Goal: Book appointment/travel/reservation

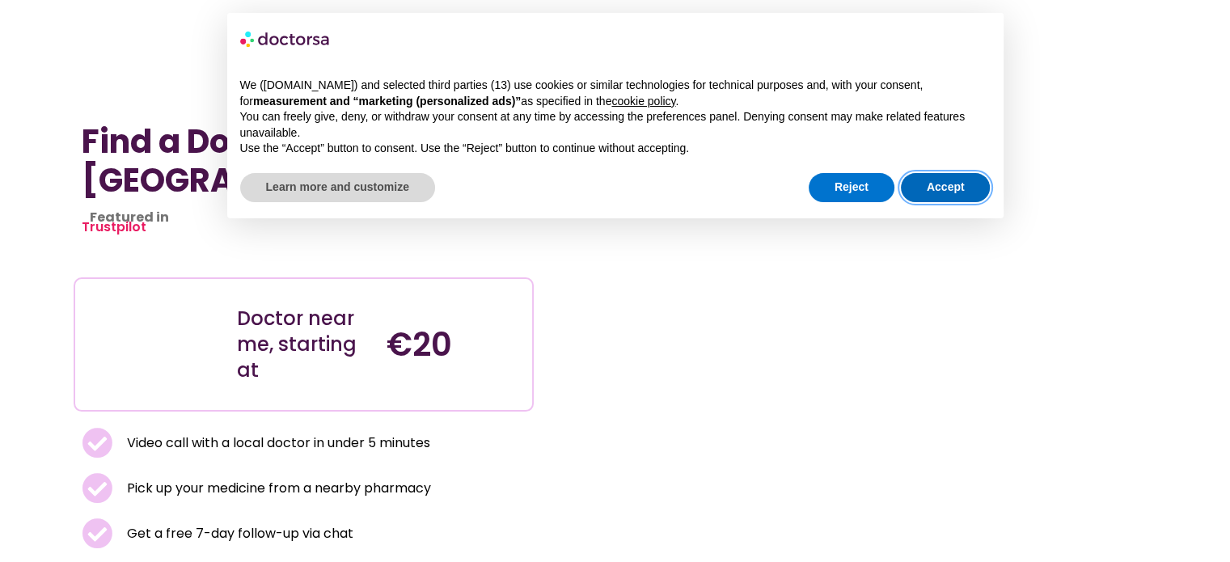
click at [955, 173] on button "Accept" at bounding box center [946, 187] width 90 height 29
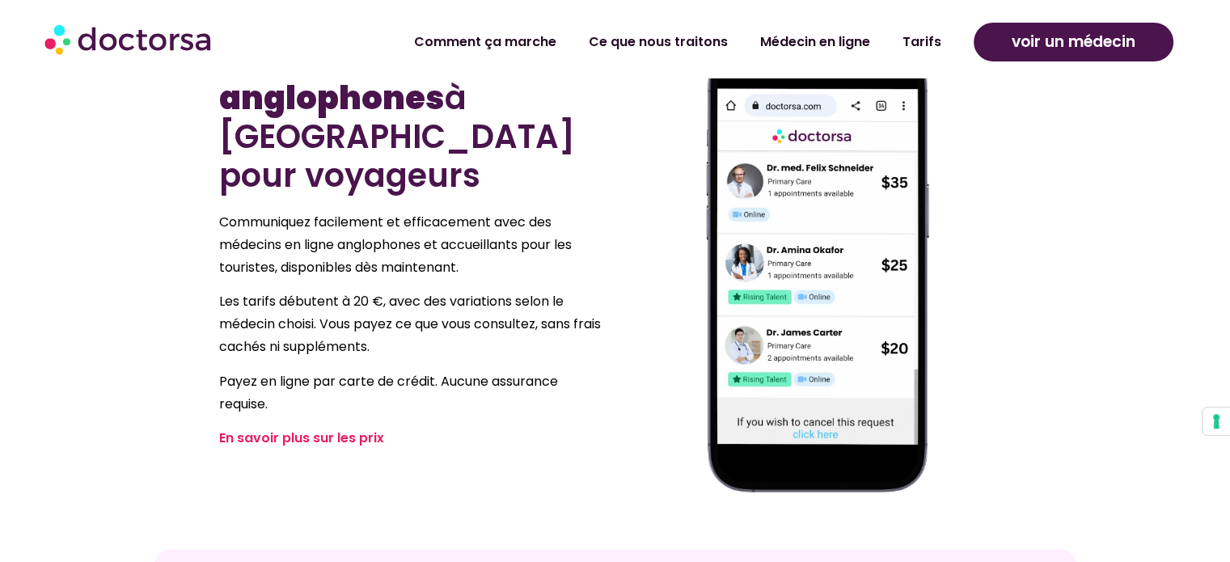
scroll to position [889, 0]
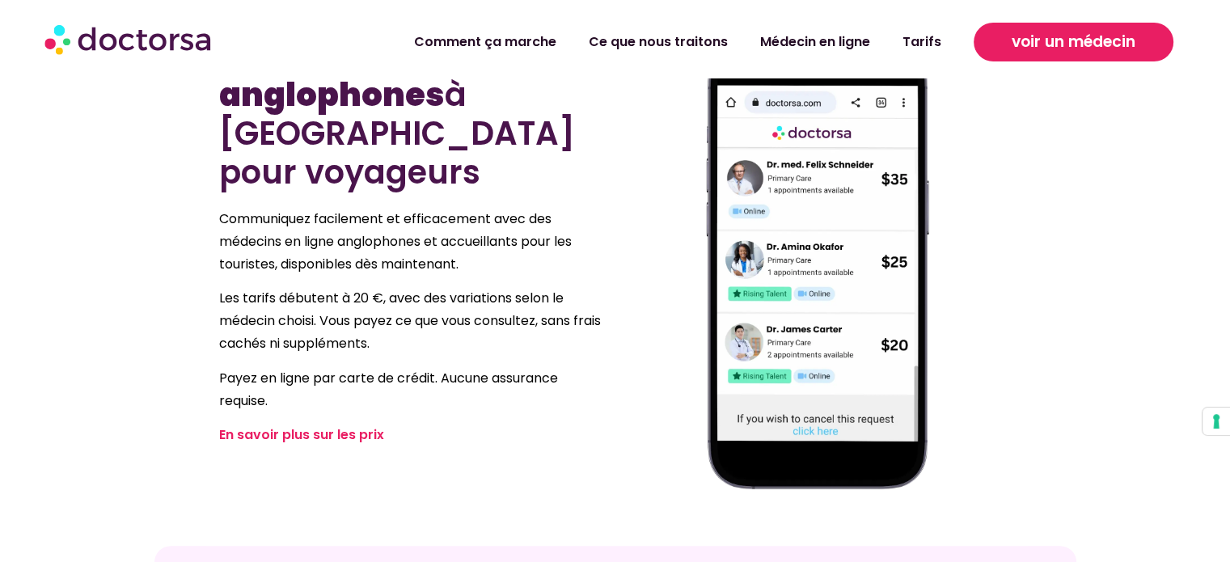
click at [1107, 58] on link "voir un médecin" at bounding box center [1073, 42] width 200 height 39
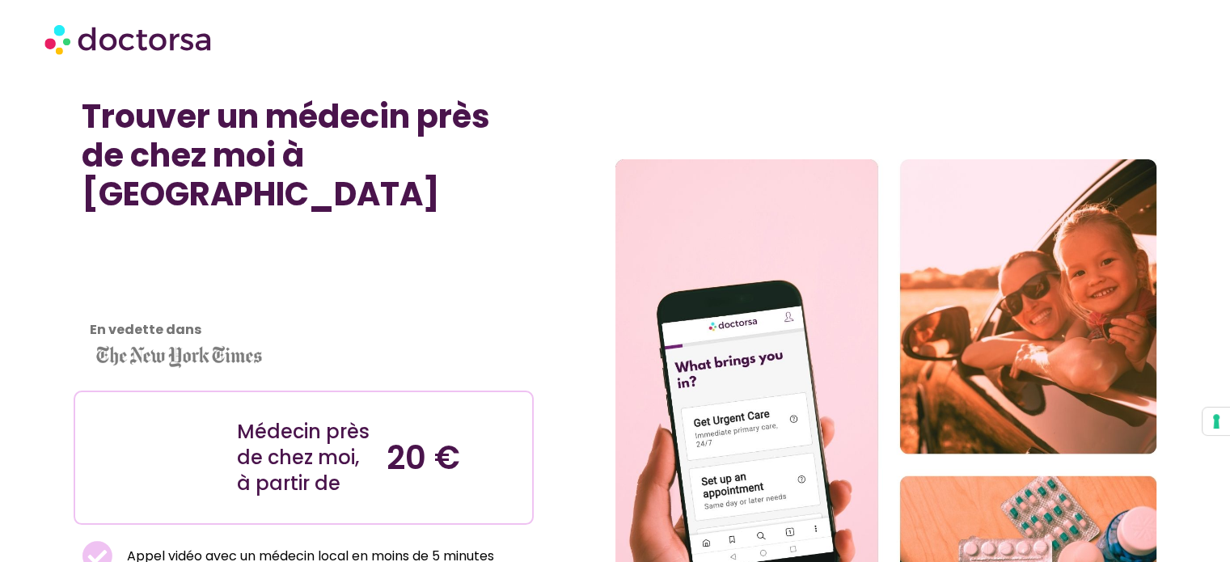
scroll to position [0, 0]
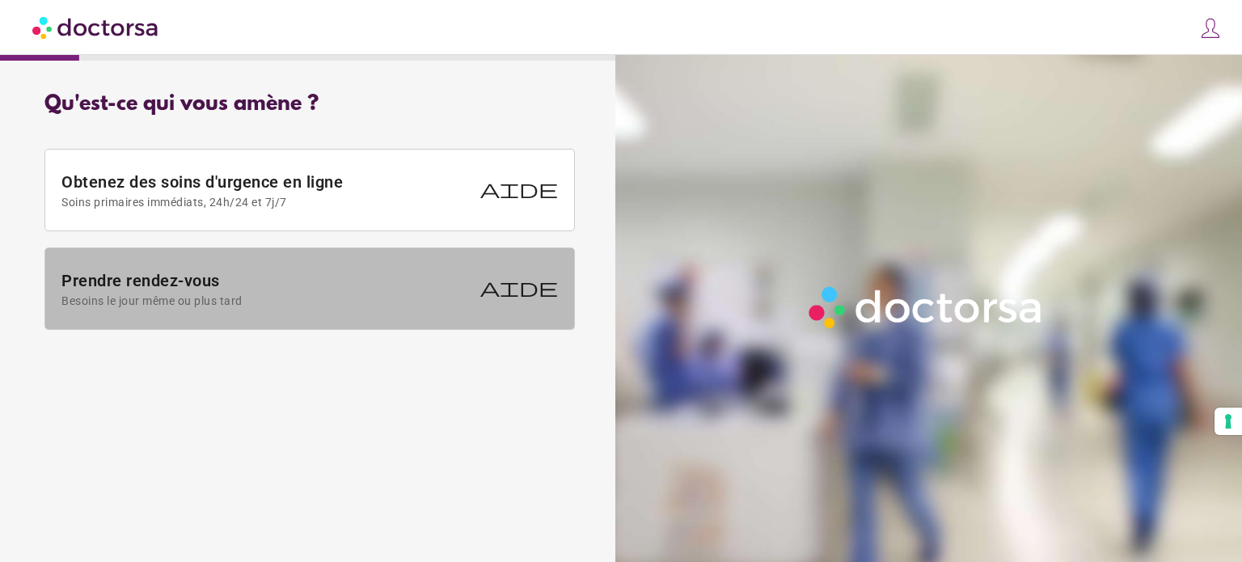
click at [218, 274] on font "Prendre rendez-vous" at bounding box center [140, 280] width 158 height 19
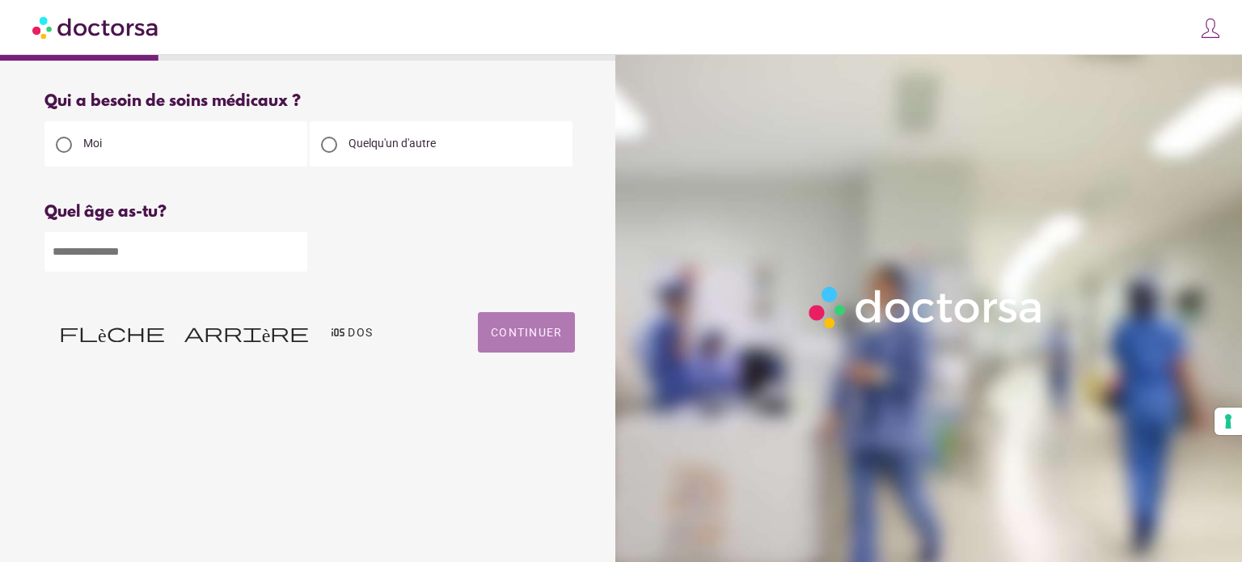
click at [535, 335] on font "Continuer" at bounding box center [526, 332] width 71 height 13
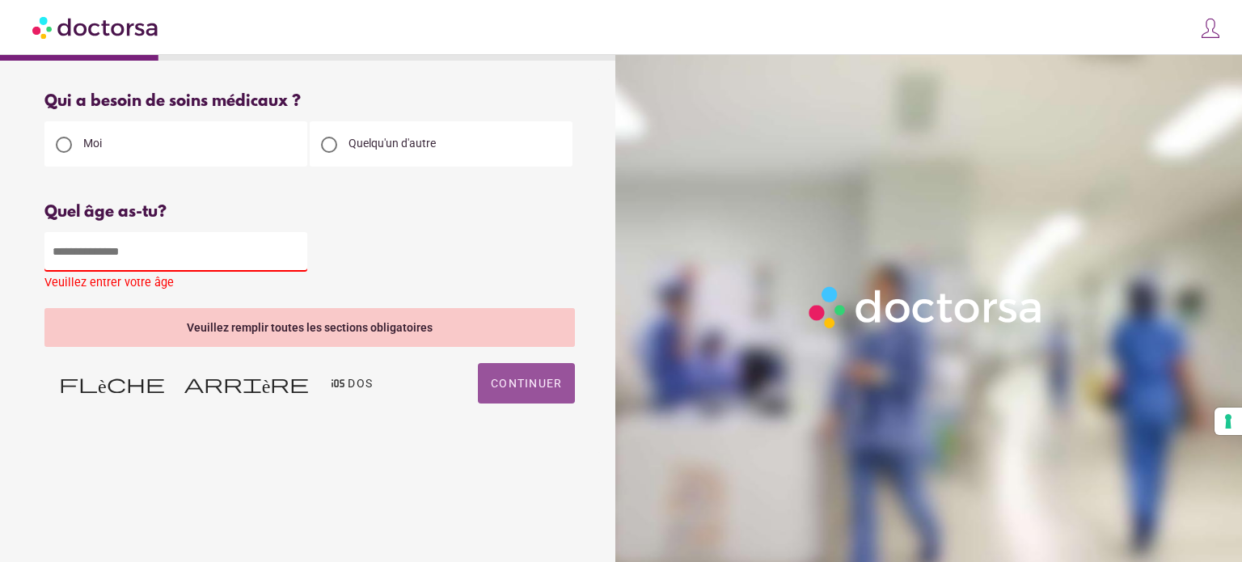
click at [100, 248] on input "number" at bounding box center [175, 252] width 263 height 40
click at [270, 259] on input "number" at bounding box center [175, 252] width 263 height 40
click at [298, 255] on input "*" at bounding box center [175, 252] width 263 height 40
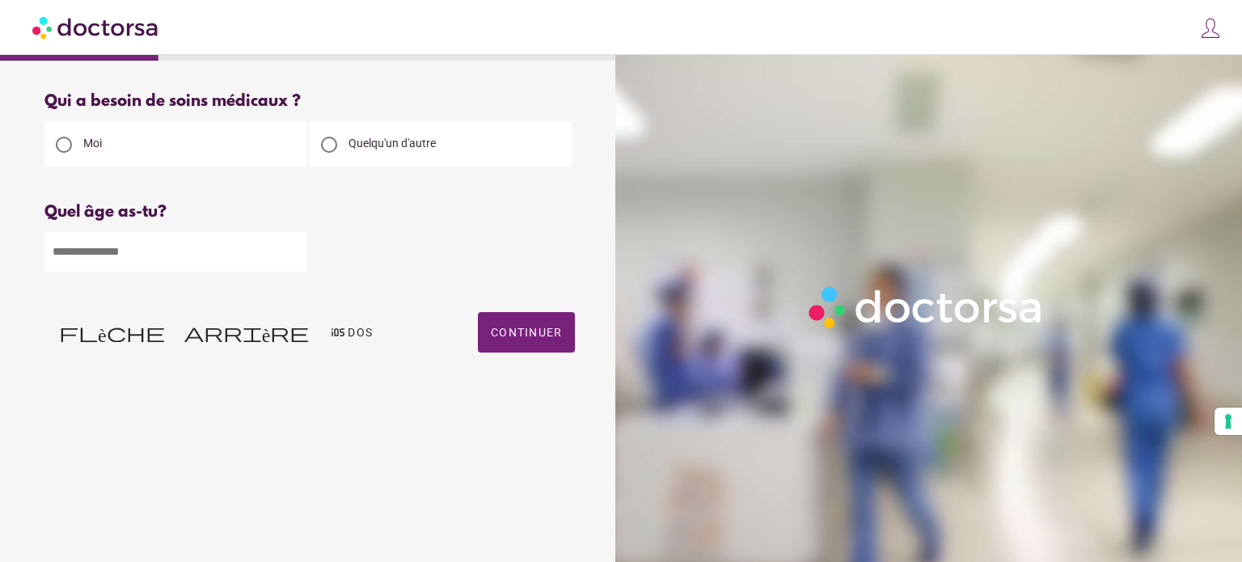
click at [295, 262] on input "*" at bounding box center [175, 252] width 263 height 40
drag, startPoint x: 178, startPoint y: 245, endPoint x: 28, endPoint y: 187, distance: 160.5
click at [0, 212] on div "Qu'est-ce qui vous amène ? Obtenez des soins d'urgence en ligne Soins primaires…" at bounding box center [621, 262] width 1242 height 525
type input "**"
click at [534, 339] on font "Continuer" at bounding box center [526, 332] width 71 height 13
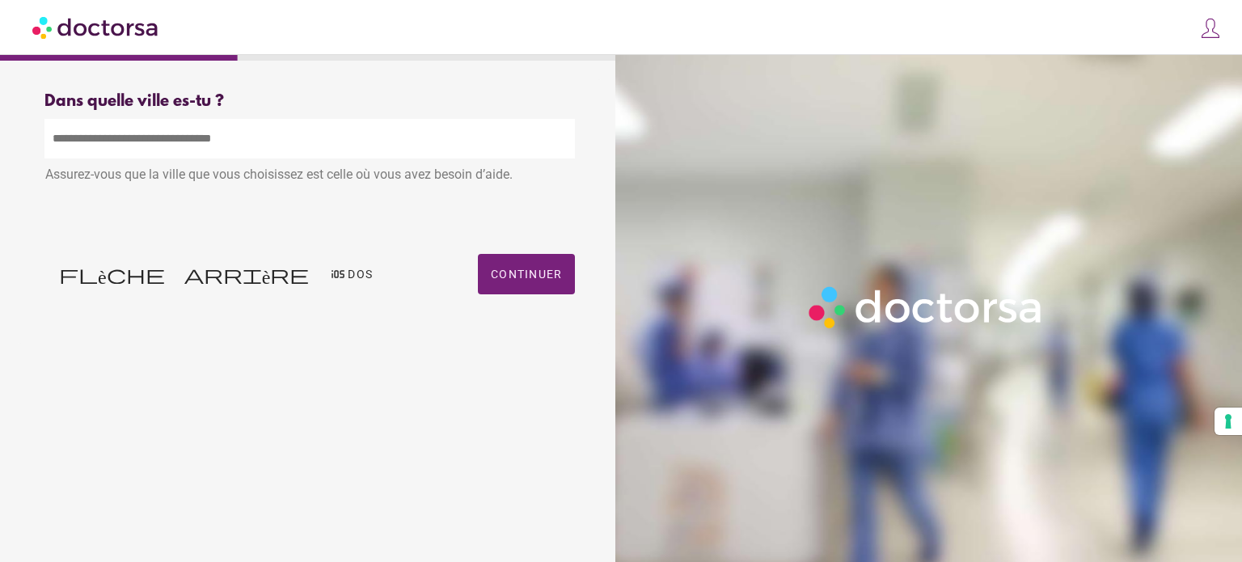
click at [247, 145] on input "text" at bounding box center [309, 139] width 530 height 40
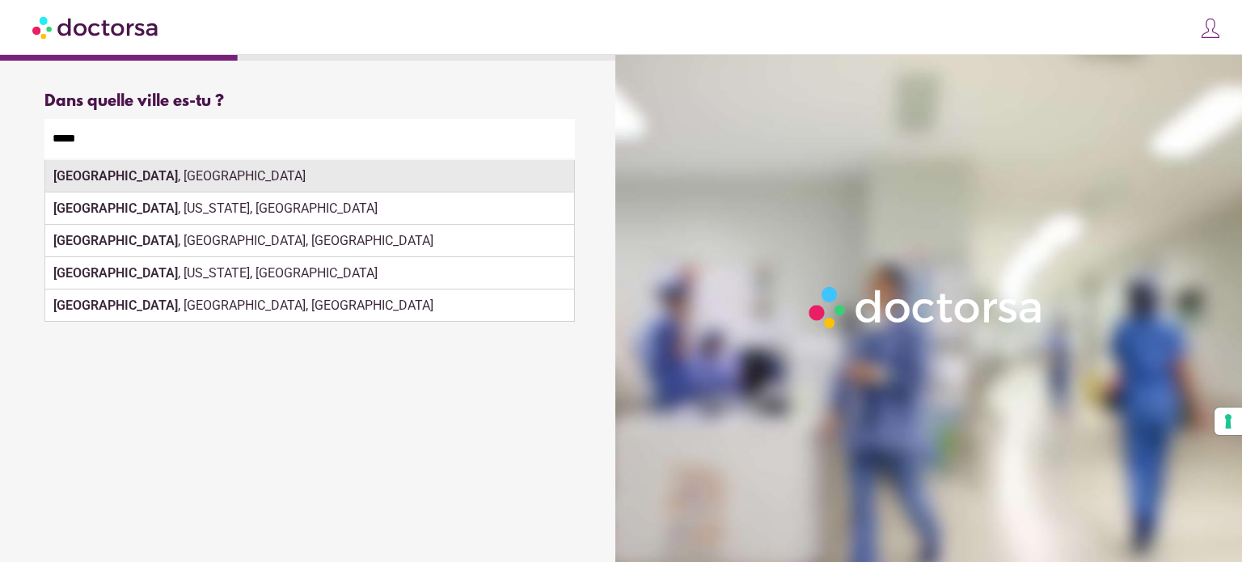
click at [446, 179] on div "Paris , France" at bounding box center [309, 176] width 529 height 32
type input "**********"
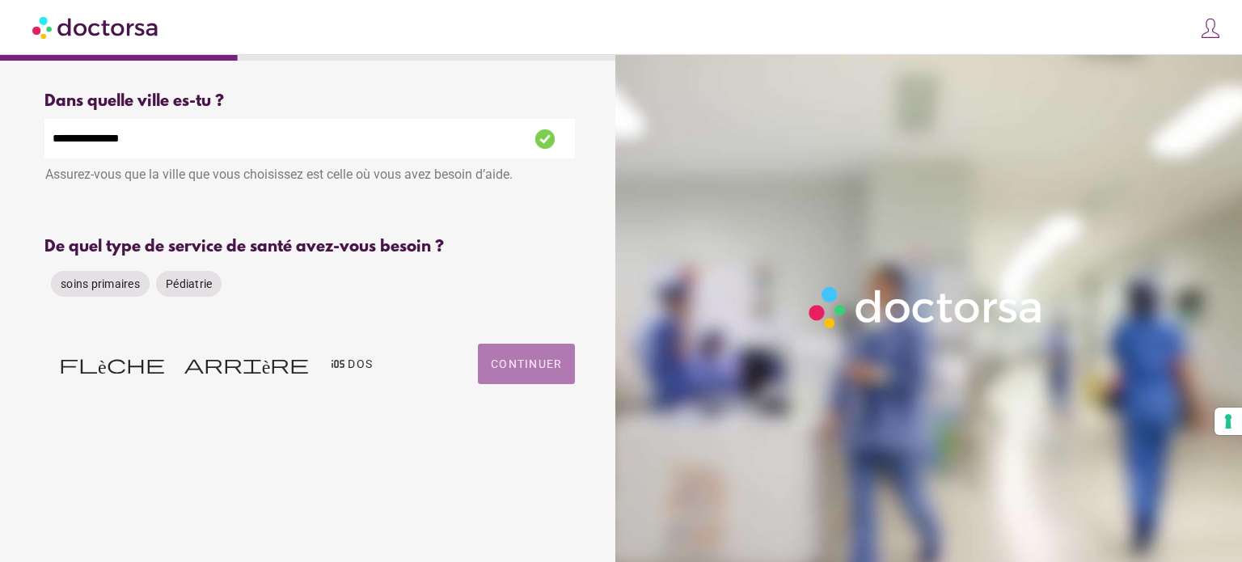
click at [502, 361] on font "Continuer" at bounding box center [526, 363] width 71 height 13
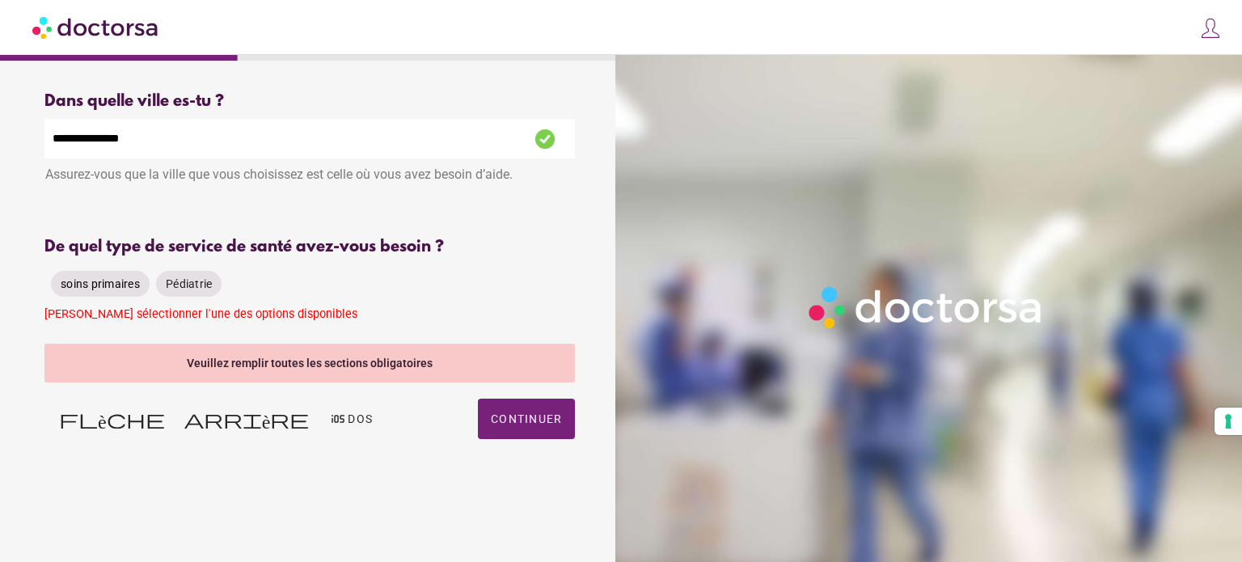
click at [109, 285] on font "soins primaires" at bounding box center [100, 283] width 79 height 13
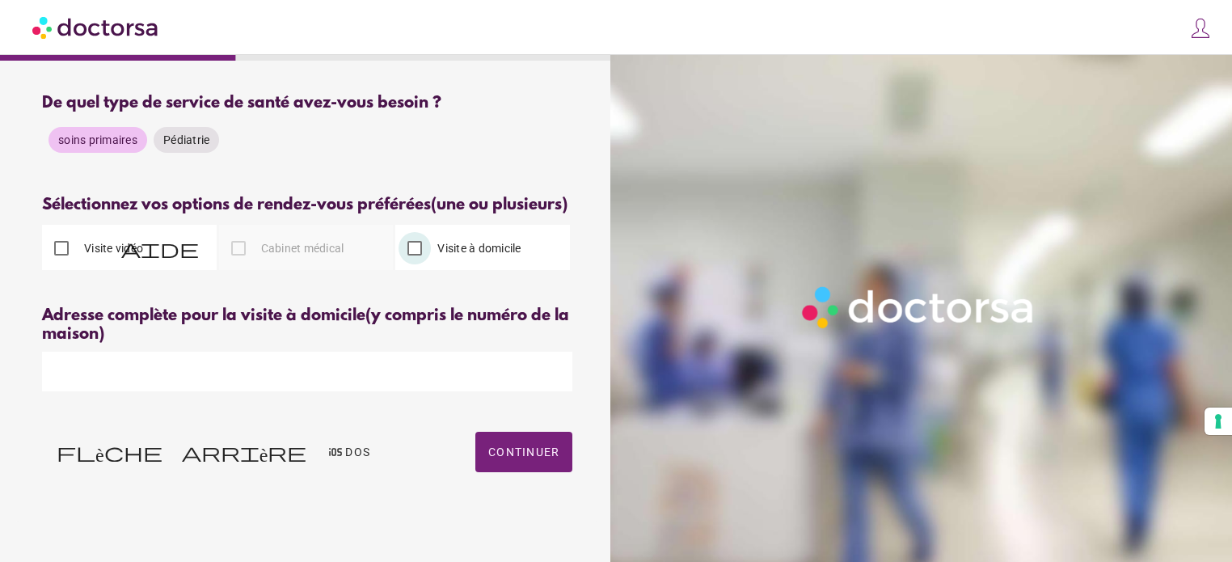
scroll to position [162, 0]
click at [525, 458] on font "Continuer" at bounding box center [523, 451] width 71 height 13
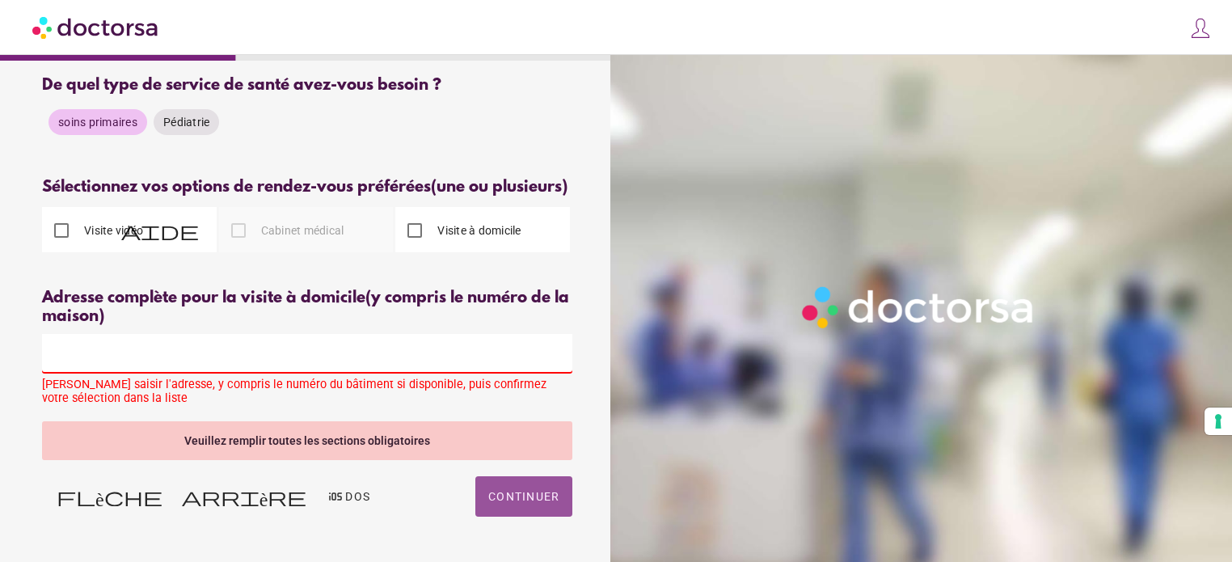
click at [155, 373] on input "text" at bounding box center [307, 354] width 530 height 40
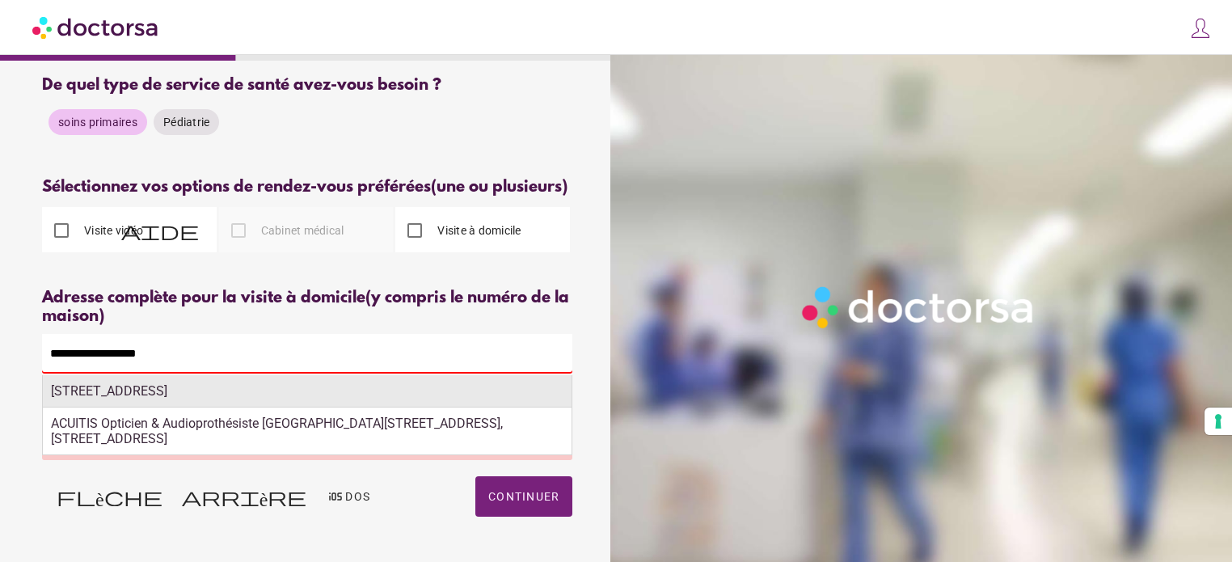
click at [166, 399] on font "117, Rue de Rennes, Paris, France" at bounding box center [109, 390] width 116 height 15
type input "**********"
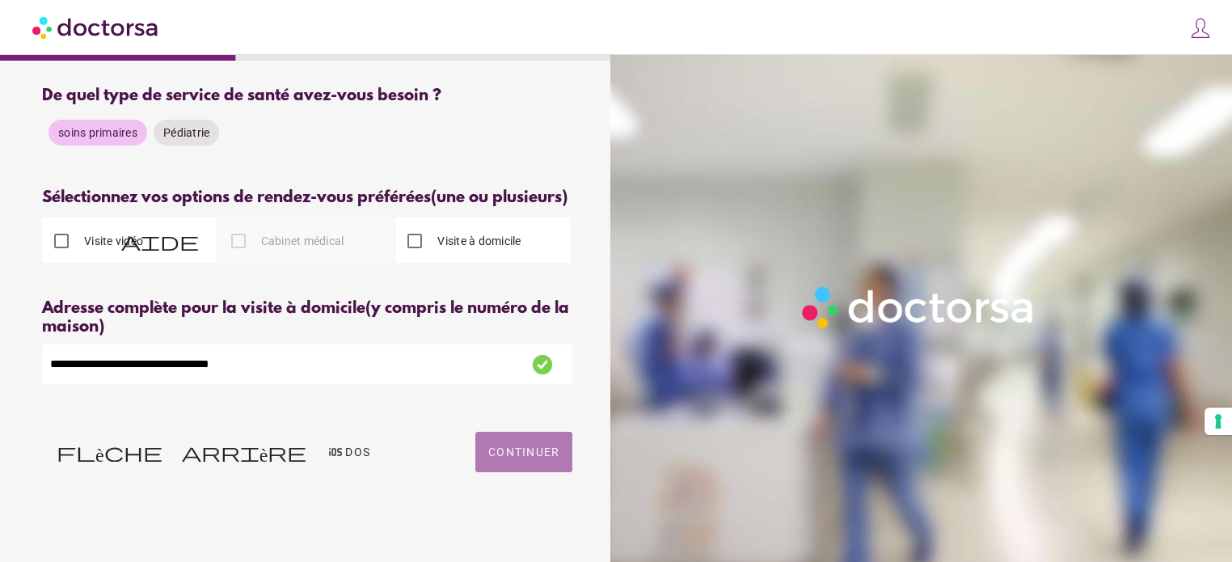
click at [531, 458] on font "Continuer" at bounding box center [523, 451] width 71 height 13
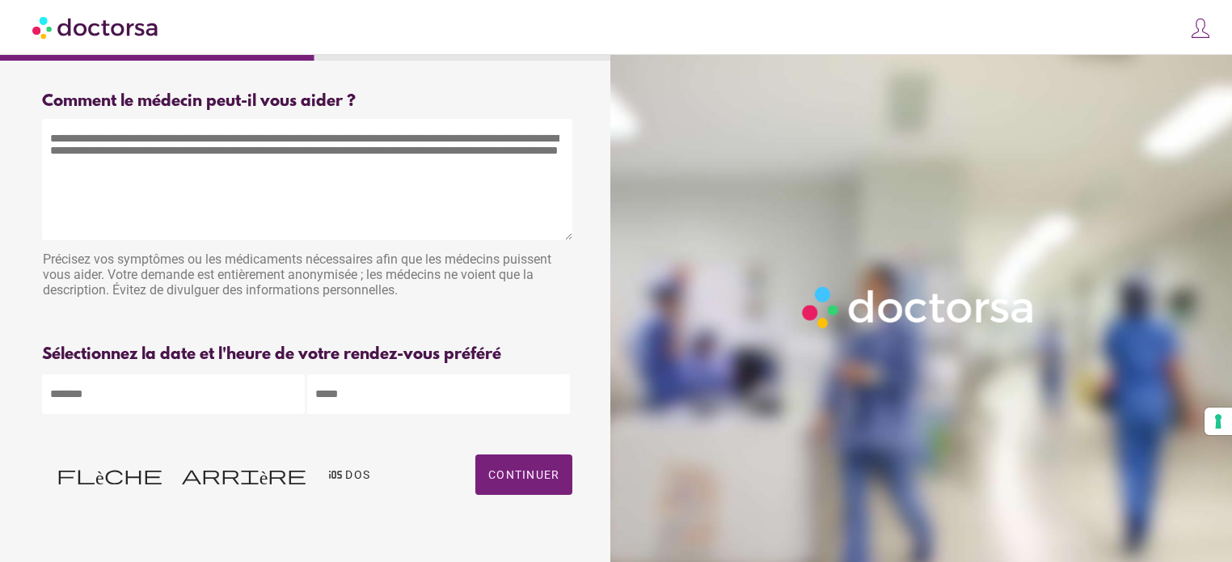
scroll to position [26, 0]
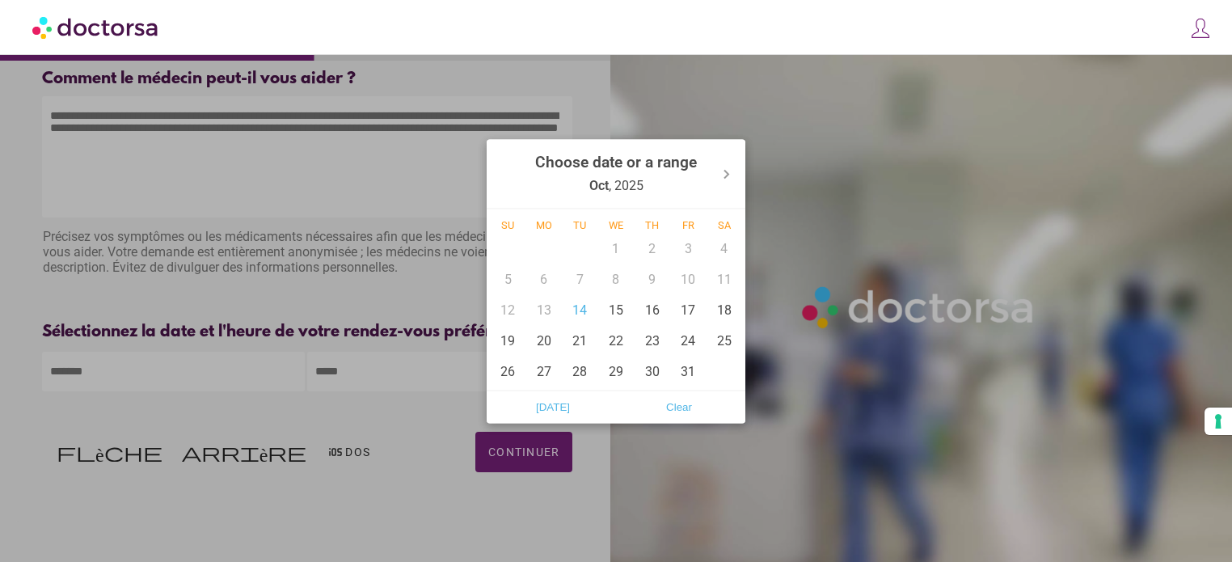
click at [252, 384] on body "**********" at bounding box center [616, 269] width 1232 height 584
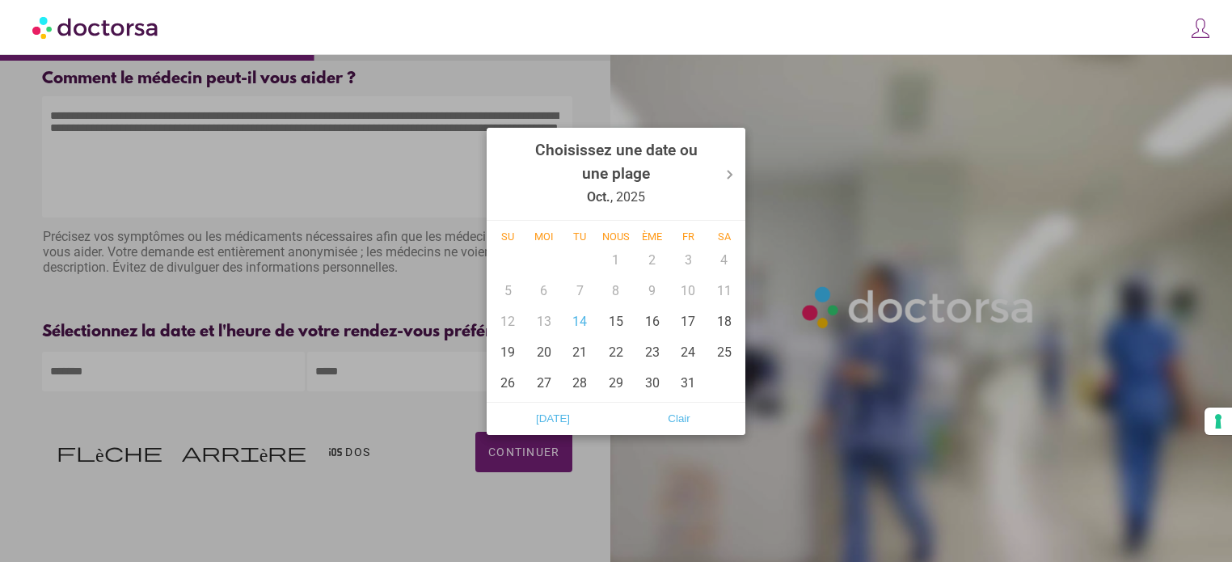
click at [980, 501] on div at bounding box center [616, 281] width 1232 height 562
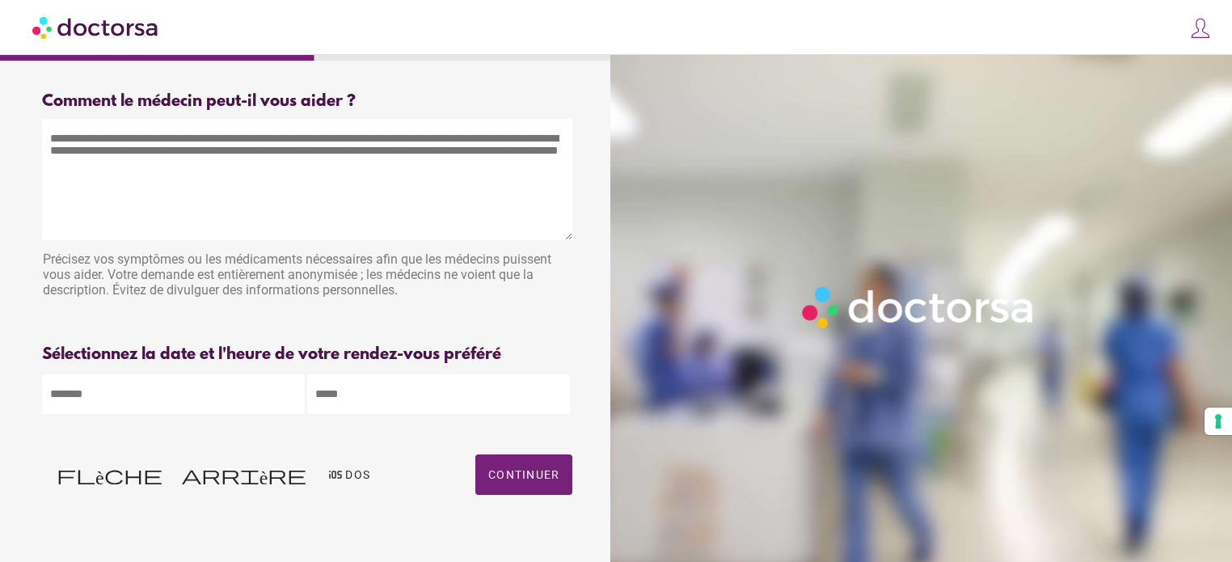
scroll to position [0, 0]
